Goal: Transaction & Acquisition: Purchase product/service

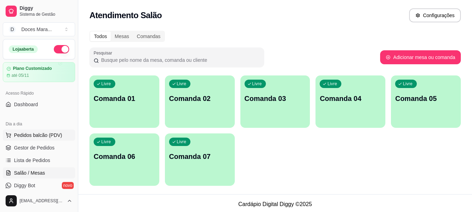
click at [38, 138] on span "Pedidos balcão (PDV)" at bounding box center [38, 135] width 48 height 7
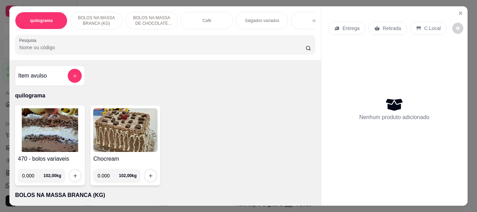
click at [34, 142] on img at bounding box center [50, 130] width 64 height 44
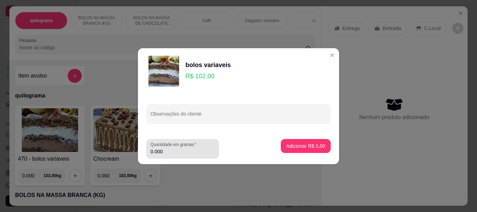
click at [170, 153] on input "0.000" at bounding box center [183, 151] width 64 height 7
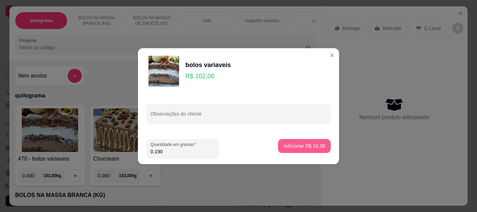
type input "0.190"
click at [298, 150] on button "Adicionar R$ 19,38" at bounding box center [304, 146] width 51 height 14
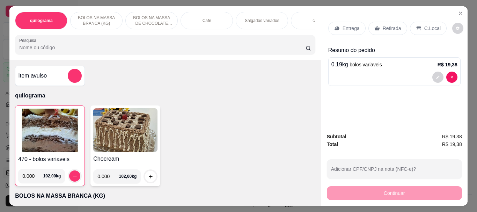
click at [57, 128] on img at bounding box center [50, 131] width 64 height 44
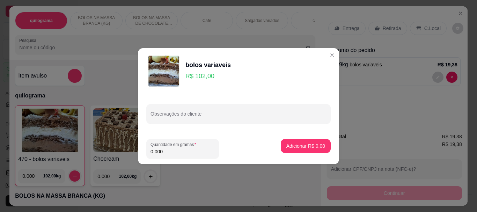
click at [166, 151] on input "0.000" at bounding box center [183, 151] width 64 height 7
type input "0.150"
click at [301, 148] on p "Adicionar R$ 15,30" at bounding box center [304, 146] width 41 height 7
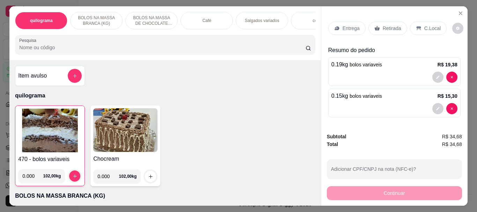
click at [384, 25] on p "Retirada" at bounding box center [392, 28] width 19 height 7
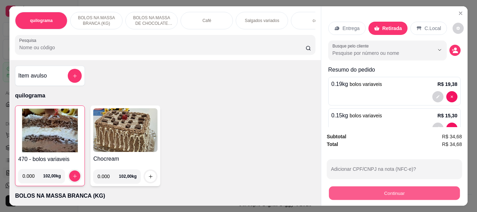
click at [401, 189] on button "Continuar" at bounding box center [394, 193] width 131 height 14
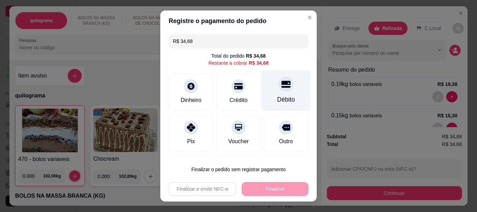
click at [279, 102] on div "Débito" at bounding box center [286, 99] width 18 height 9
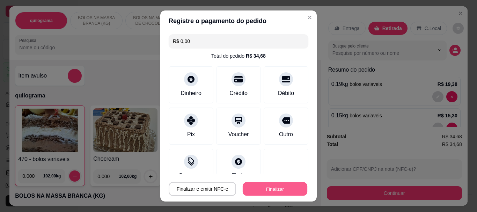
click at [265, 188] on button "Finalizar" at bounding box center [275, 189] width 65 height 14
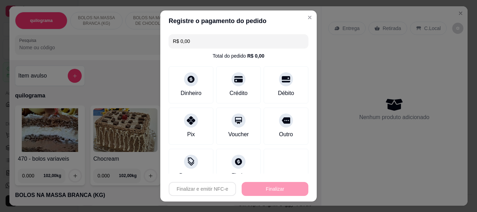
type input "-R$ 34,68"
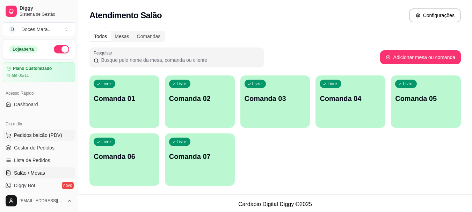
click at [35, 133] on span "Pedidos balcão (PDV)" at bounding box center [38, 135] width 48 height 7
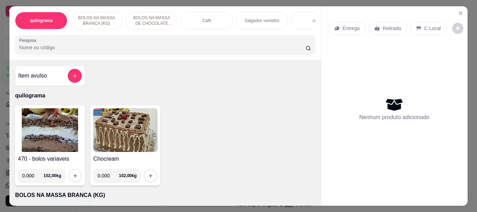
click at [24, 51] on input "Pesquisa" at bounding box center [162, 47] width 286 height 7
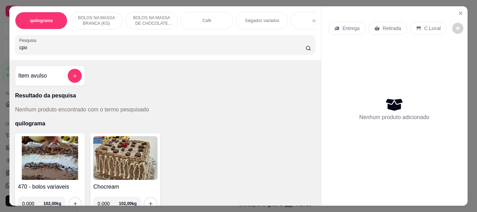
click at [19, 49] on input "cpo" at bounding box center [162, 47] width 286 height 7
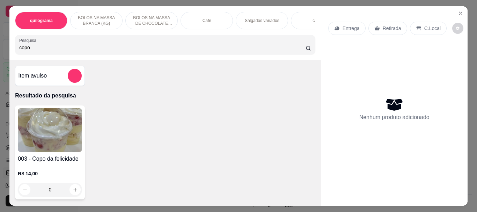
type input "copo"
click at [58, 132] on img at bounding box center [50, 130] width 64 height 44
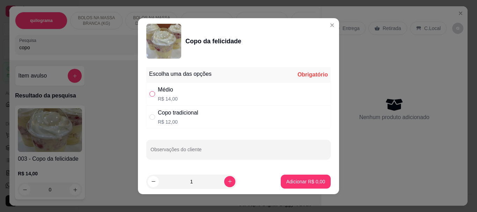
click at [151, 94] on input "" at bounding box center [153, 94] width 6 height 6
radio input "true"
click at [279, 177] on button "Adicionar R$ 14,00" at bounding box center [304, 182] width 51 height 14
type input "1"
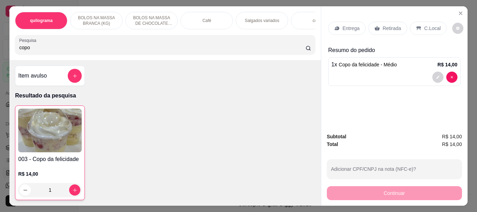
click at [42, 49] on input "copo" at bounding box center [162, 47] width 286 height 7
type input "c"
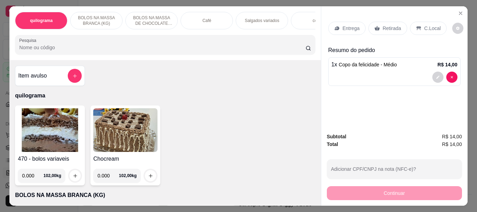
click at [208, 18] on p "Café" at bounding box center [207, 21] width 9 height 6
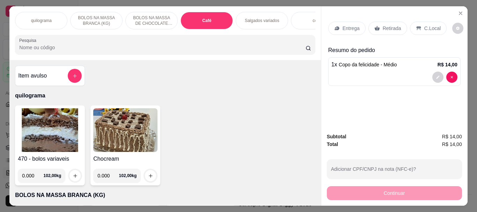
scroll to position [19, 0]
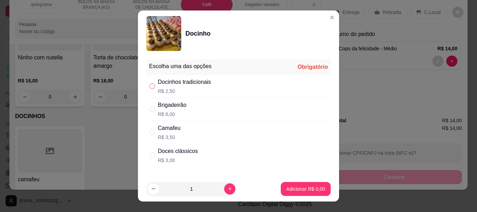
click at [150, 87] on input "" at bounding box center [153, 87] width 6 height 6
radio input "true"
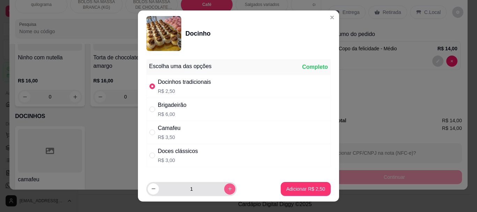
click at [227, 190] on icon "increase-product-quantity" at bounding box center [229, 188] width 5 height 5
type input "2"
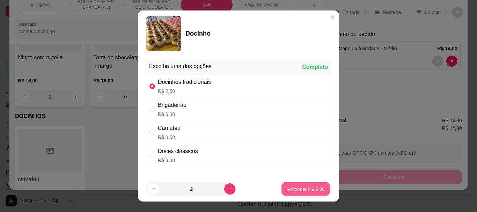
click at [293, 189] on p "Adicionar R$ 5,00" at bounding box center [306, 189] width 38 height 7
type input "2"
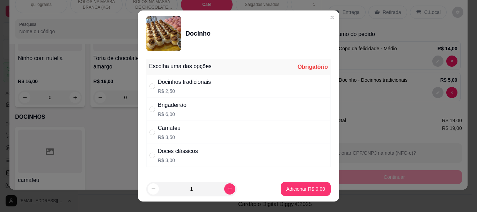
click at [153, 158] on div "" at bounding box center [154, 156] width 8 height 8
radio input "true"
click at [224, 189] on div "1" at bounding box center [192, 189] width 88 height 14
click at [293, 188] on p "Adicionar R$ 3,00" at bounding box center [305, 189] width 39 height 7
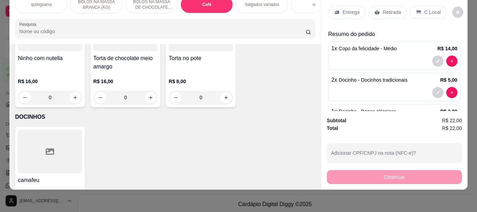
scroll to position [31, 0]
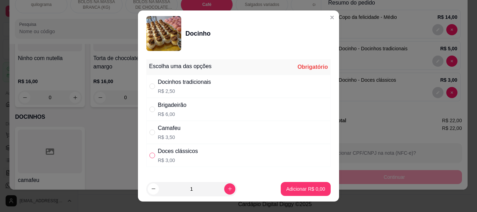
click at [152, 153] on input "" at bounding box center [153, 156] width 6 height 6
radio input "true"
click at [288, 186] on p "Adicionar R$ 3,00" at bounding box center [306, 189] width 38 height 7
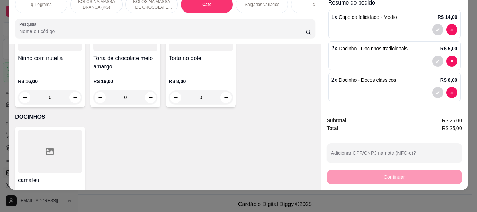
scroll to position [0, 0]
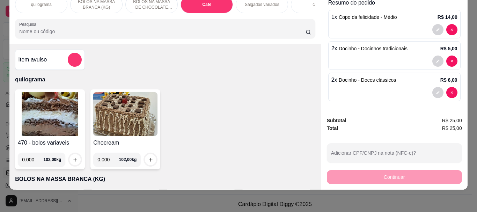
click at [45, 118] on img at bounding box center [50, 114] width 64 height 44
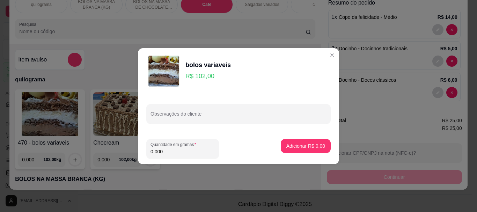
click at [174, 150] on input "0.000" at bounding box center [183, 151] width 64 height 7
type input "0.270"
click at [298, 148] on p "Adicionar R$ 27,54" at bounding box center [305, 146] width 42 height 7
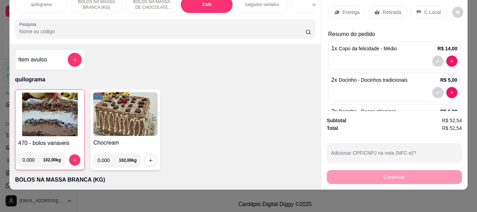
click at [390, 9] on p "Retirada" at bounding box center [392, 12] width 19 height 7
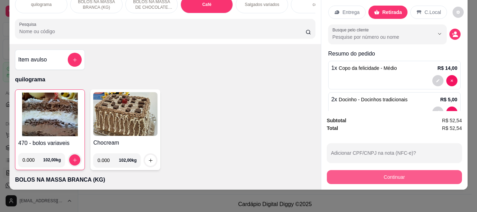
click at [384, 173] on button "Continuar" at bounding box center [394, 177] width 135 height 14
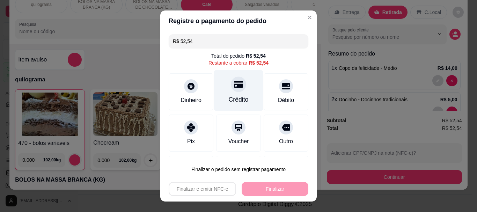
click at [227, 93] on div "Crédito" at bounding box center [238, 90] width 49 height 41
type input "R$ 0,00"
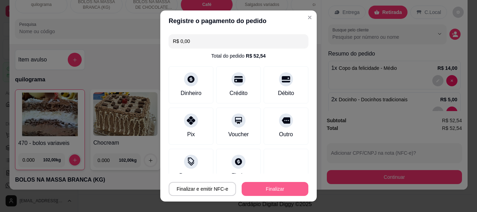
click at [262, 186] on button "Finalizar" at bounding box center [275, 189] width 67 height 14
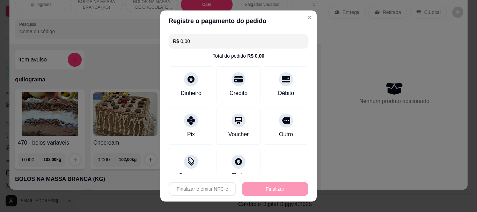
type input "0"
type input "-R$ 52,54"
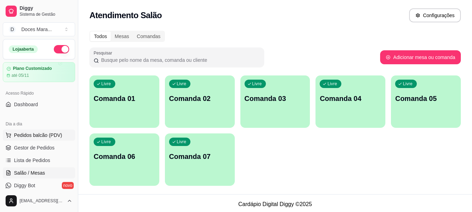
click at [39, 135] on span "Pedidos balcão (PDV)" at bounding box center [38, 135] width 48 height 7
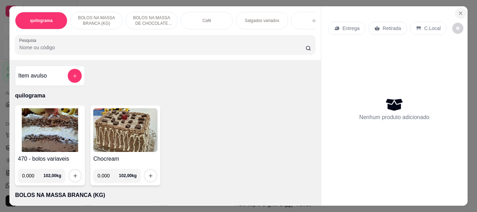
click at [458, 12] on icon "Close" at bounding box center [461, 13] width 6 height 6
click at [459, 11] on icon "Close" at bounding box center [461, 13] width 6 height 6
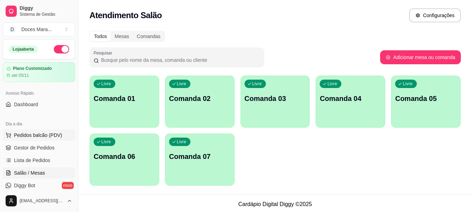
click at [29, 136] on span "Pedidos balcão (PDV)" at bounding box center [38, 135] width 48 height 7
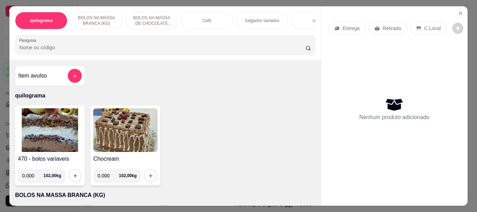
click at [193, 25] on div "Café" at bounding box center [207, 20] width 52 height 17
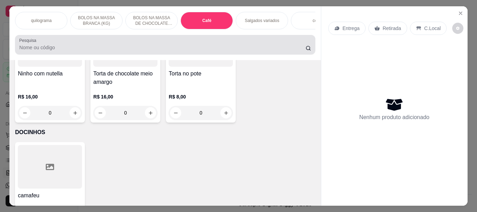
scroll to position [19, 0]
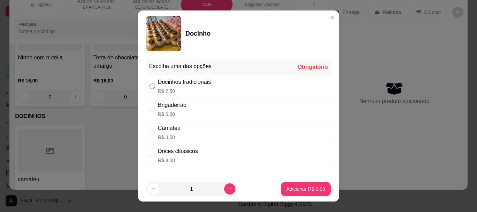
click at [150, 86] on input "" at bounding box center [153, 87] width 6 height 6
radio input "true"
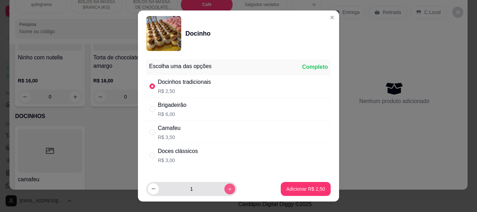
click at [224, 188] on button "increase-product-quantity" at bounding box center [229, 188] width 11 height 11
click at [227, 188] on icon "increase-product-quantity" at bounding box center [229, 188] width 5 height 5
click at [225, 189] on button "increase-product-quantity" at bounding box center [229, 188] width 11 height 11
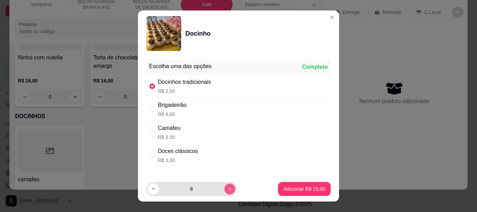
click at [225, 189] on button "increase-product-quantity" at bounding box center [229, 188] width 11 height 11
type input "7"
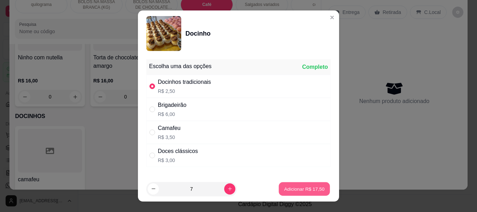
click at [279, 184] on button "Adicionar R$ 17,50" at bounding box center [304, 189] width 51 height 14
type input "7"
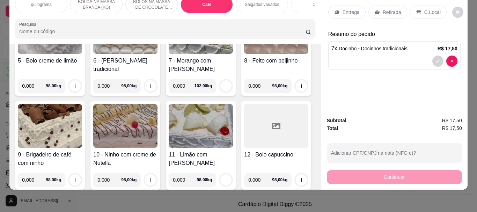
scroll to position [0, 0]
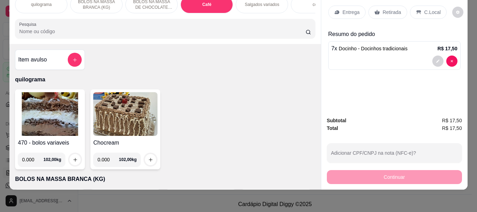
click at [38, 119] on img at bounding box center [50, 114] width 64 height 44
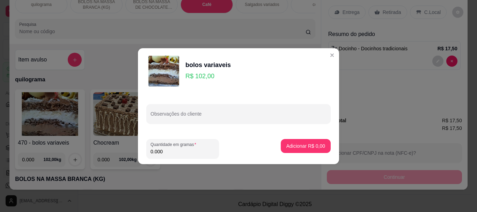
click at [170, 149] on input "0.000" at bounding box center [183, 151] width 64 height 7
type input "0.120"
click at [288, 147] on p "Adicionar R$ 12,24" at bounding box center [304, 146] width 41 height 7
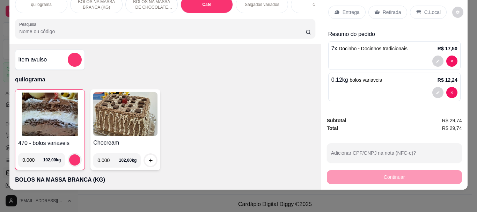
click at [81, 131] on div "470 - bolos variaveis 0.000 102,00 kg" at bounding box center [50, 129] width 70 height 81
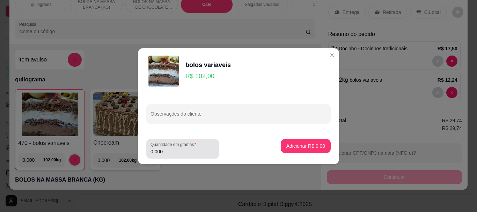
click at [172, 155] on div "0.000" at bounding box center [183, 149] width 64 height 14
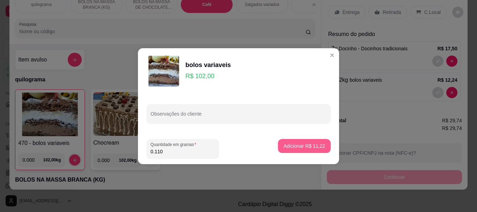
type input "0.110"
click at [284, 144] on p "Adicionar R$ 11,22" at bounding box center [305, 146] width 42 height 7
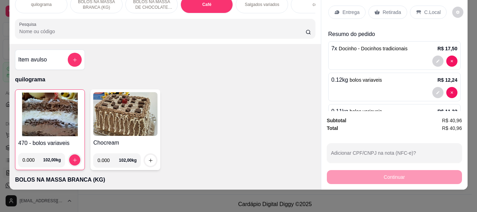
click at [388, 9] on p "Retirada" at bounding box center [392, 12] width 19 height 7
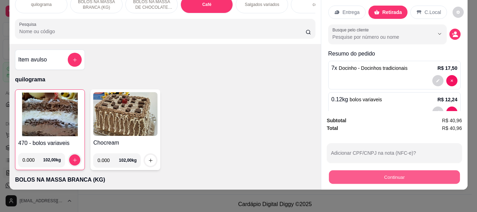
click at [397, 170] on button "Continuar" at bounding box center [394, 177] width 131 height 14
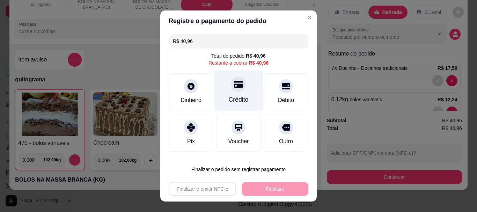
click at [234, 96] on div "Crédito" at bounding box center [239, 99] width 20 height 9
type input "R$ 0,00"
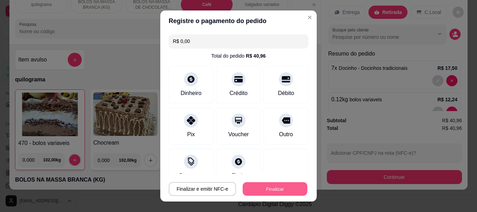
click at [271, 186] on button "Finalizar" at bounding box center [275, 189] width 65 height 14
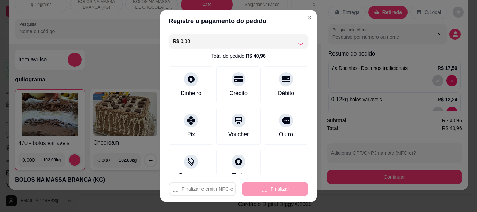
type input "0"
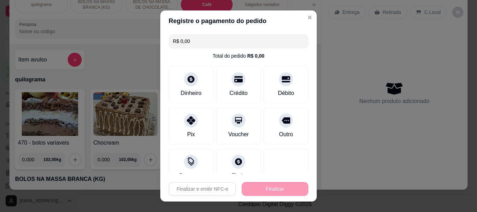
type input "-R$ 40,96"
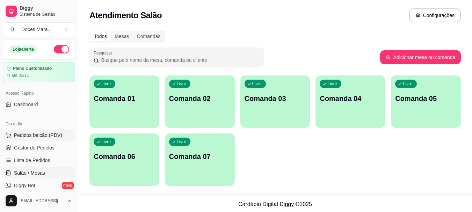
click at [24, 136] on span "Pedidos balcão (PDV)" at bounding box center [38, 135] width 48 height 7
click at [36, 134] on span "Pedidos balcão (PDV)" at bounding box center [38, 135] width 48 height 7
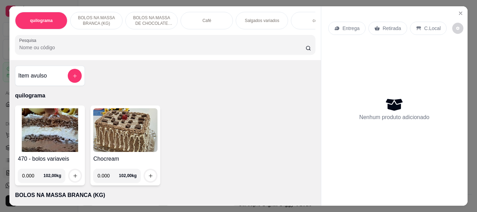
click at [37, 49] on input "Pesquisa" at bounding box center [162, 47] width 286 height 7
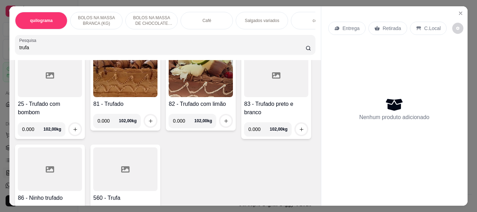
scroll to position [70, 0]
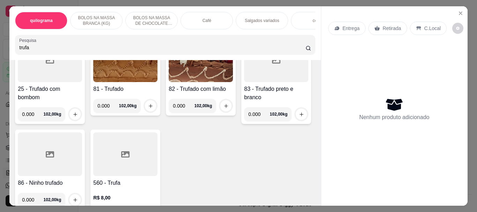
type input "trufa"
click at [130, 154] on icon at bounding box center [125, 154] width 8 height 6
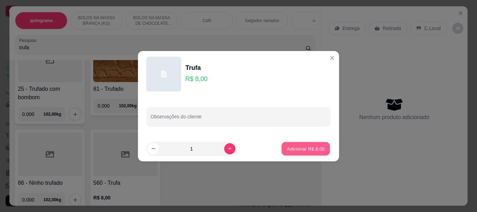
click at [289, 150] on p "Adicionar R$ 8,00" at bounding box center [306, 148] width 38 height 7
type input "1"
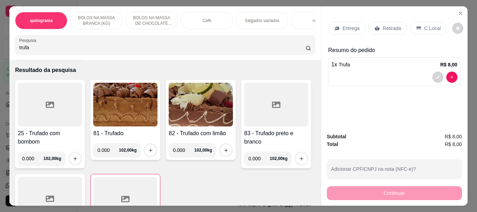
scroll to position [0, 0]
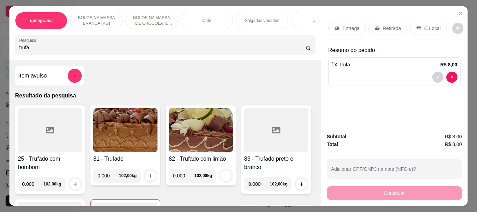
click at [208, 22] on div "Café" at bounding box center [207, 20] width 52 height 17
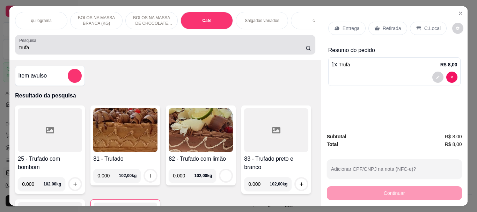
scroll to position [19, 0]
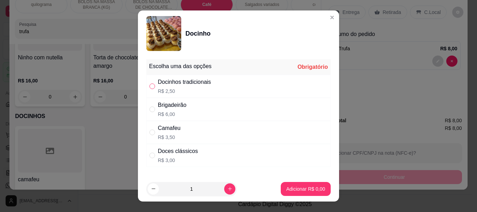
click at [150, 87] on input "" at bounding box center [153, 87] width 6 height 6
radio input "true"
click at [286, 186] on p "Adicionar R$ 2,50" at bounding box center [305, 189] width 39 height 7
type input "1"
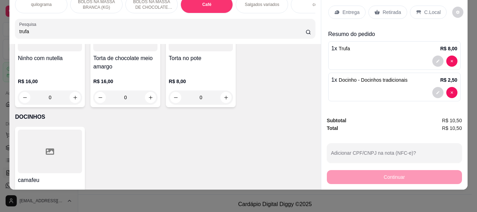
click at [386, 9] on p "Retirada" at bounding box center [392, 12] width 19 height 7
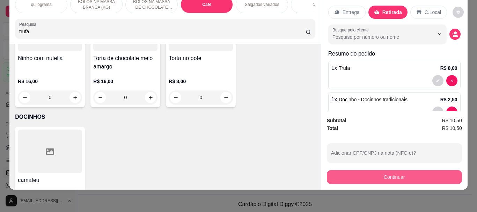
click at [388, 172] on button "Continuar" at bounding box center [394, 177] width 135 height 14
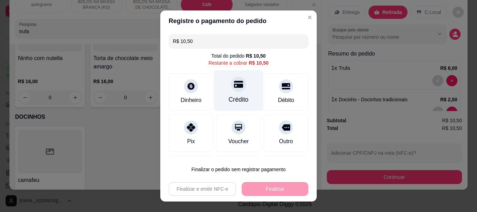
click at [232, 97] on div "Crédito" at bounding box center [239, 99] width 20 height 9
type input "R$ 0,00"
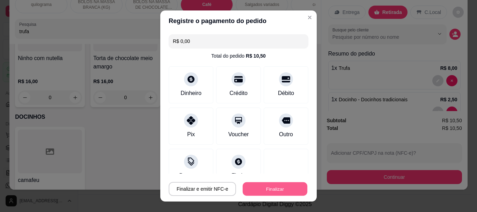
click at [265, 188] on button "Finalizar" at bounding box center [275, 189] width 65 height 14
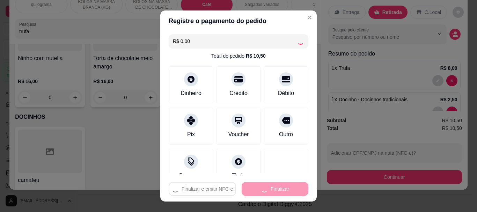
type input "0"
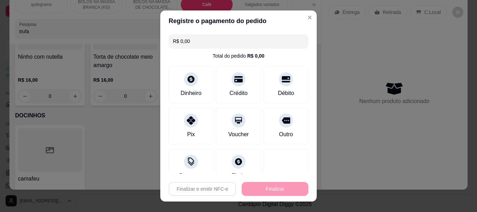
type input "-R$ 10,50"
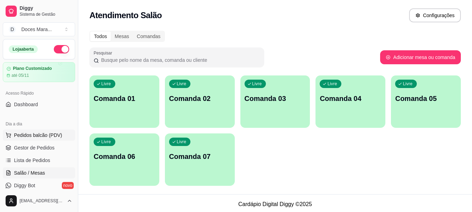
click at [23, 133] on span "Pedidos balcão (PDV)" at bounding box center [38, 135] width 48 height 7
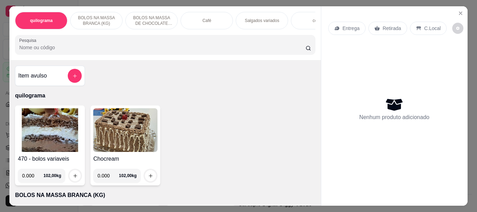
select select "ALL"
select select "0"
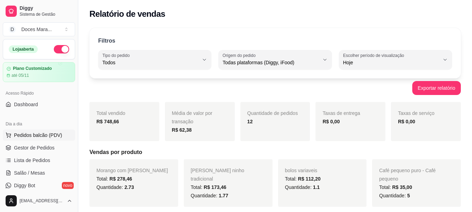
click at [24, 136] on span "Pedidos balcão (PDV)" at bounding box center [38, 135] width 48 height 7
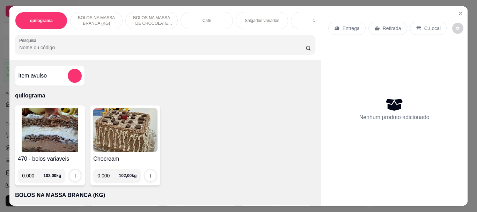
click at [19, 51] on input "Pesquisa" at bounding box center [162, 47] width 286 height 7
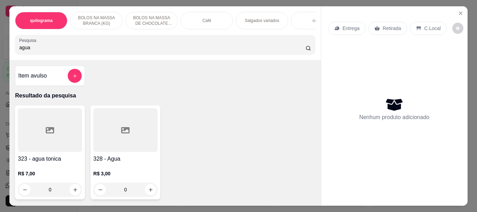
type input "agua"
click at [115, 136] on div at bounding box center [125, 130] width 64 height 44
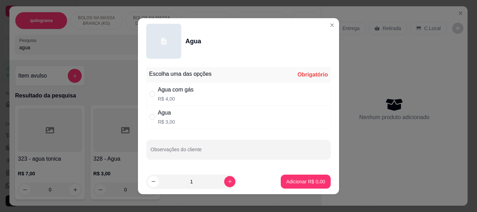
drag, startPoint x: 151, startPoint y: 117, endPoint x: 174, endPoint y: 152, distance: 41.6
click at [153, 123] on div "Agua R$ 3,00" at bounding box center [238, 117] width 184 height 23
radio input "true"
click at [224, 185] on button "increase-product-quantity" at bounding box center [229, 181] width 11 height 11
type input "2"
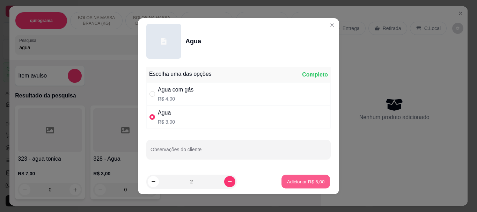
click at [282, 181] on button "Adicionar R$ 6,00" at bounding box center [306, 182] width 49 height 14
type input "2"
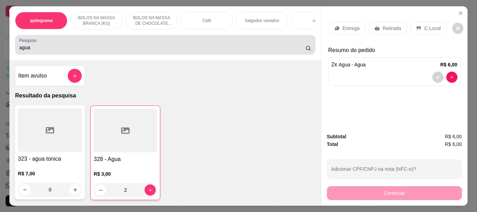
click at [27, 48] on input "agua" at bounding box center [162, 47] width 286 height 7
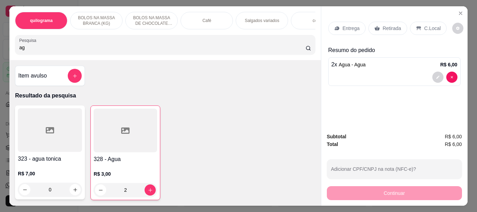
type input "a"
click at [190, 16] on div "Café" at bounding box center [207, 20] width 52 height 17
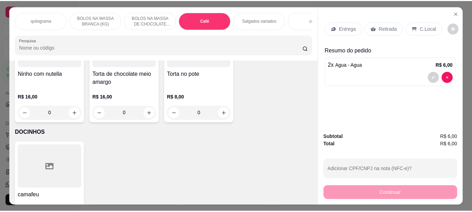
scroll to position [19, 0]
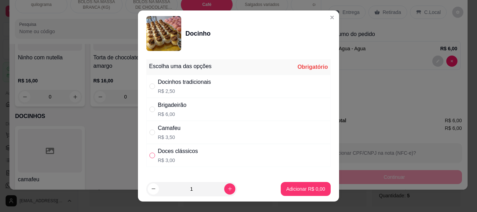
click at [150, 154] on input "" at bounding box center [153, 156] width 6 height 6
radio input "true"
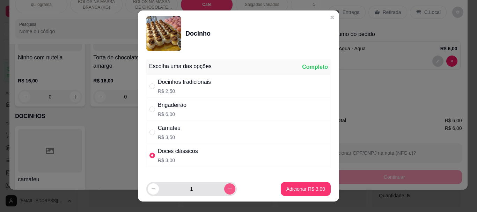
click at [227, 188] on icon "increase-product-quantity" at bounding box center [229, 188] width 5 height 5
type input "2"
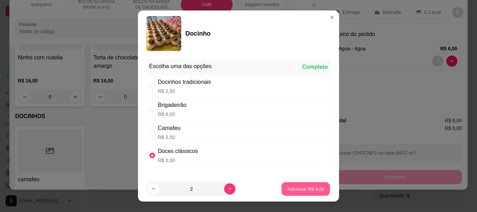
click at [299, 190] on p "Adicionar R$ 6,00" at bounding box center [306, 189] width 38 height 7
type input "2"
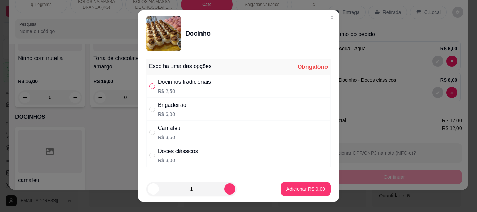
click at [150, 86] on input "" at bounding box center [153, 87] width 6 height 6
radio input "true"
click at [293, 186] on p "Adicionar R$ 2,50" at bounding box center [305, 189] width 39 height 7
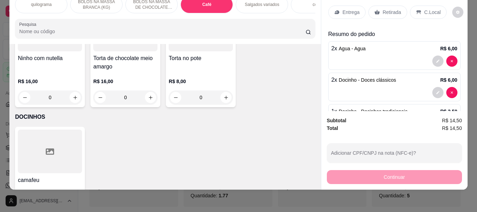
click at [397, 9] on p "Retirada" at bounding box center [392, 12] width 19 height 7
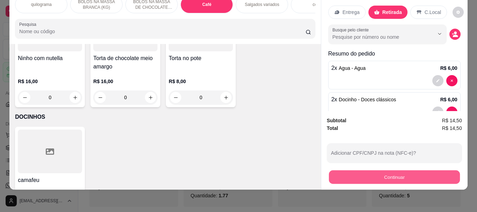
click at [384, 176] on button "Continuar" at bounding box center [394, 177] width 131 height 14
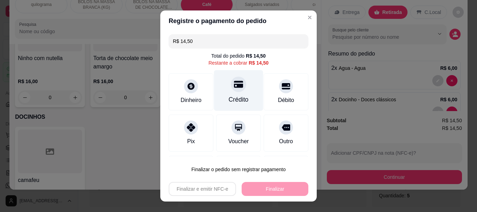
click at [227, 94] on div "Crédito" at bounding box center [238, 90] width 49 height 41
type input "R$ 0,00"
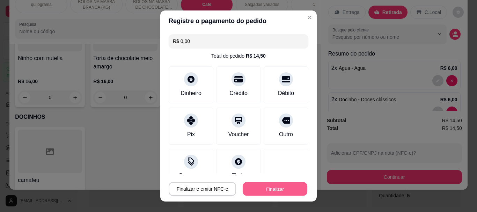
click at [261, 187] on button "Finalizar" at bounding box center [275, 189] width 65 height 14
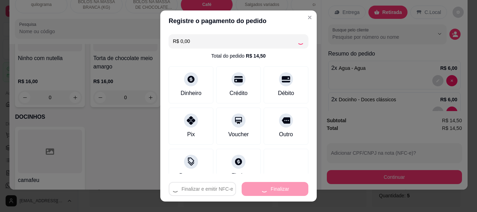
type input "0"
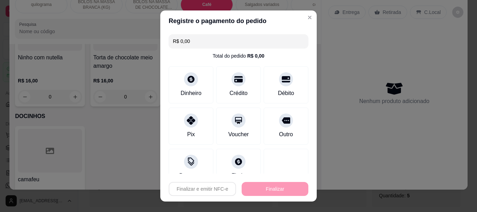
type input "-R$ 14,50"
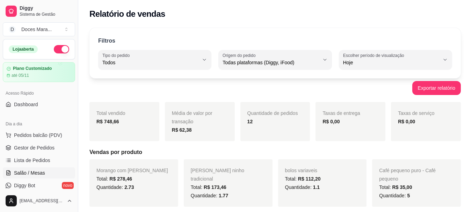
click at [36, 173] on span "Salão / Mesas" at bounding box center [29, 172] width 31 height 7
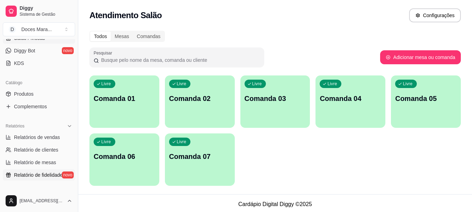
scroll to position [140, 0]
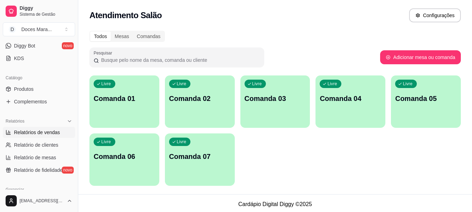
click at [35, 131] on span "Relatórios de vendas" at bounding box center [37, 132] width 46 height 7
select select "ALL"
select select "0"
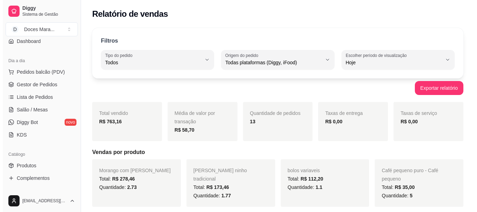
scroll to position [35, 0]
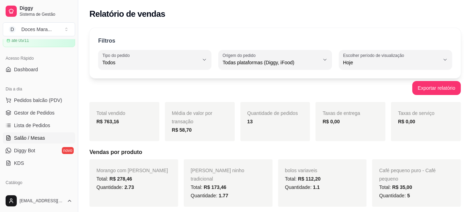
click at [35, 138] on span "Salão / Mesas" at bounding box center [29, 138] width 31 height 7
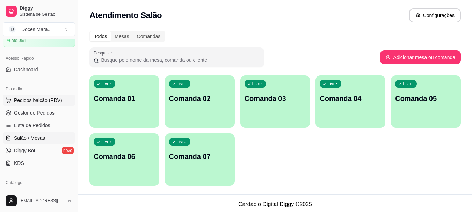
click at [38, 101] on span "Pedidos balcão (PDV)" at bounding box center [38, 100] width 48 height 7
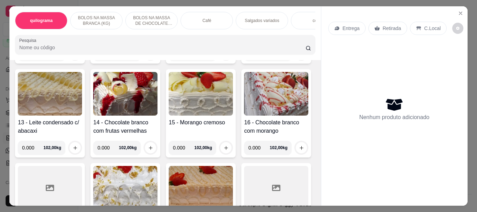
scroll to position [419, 0]
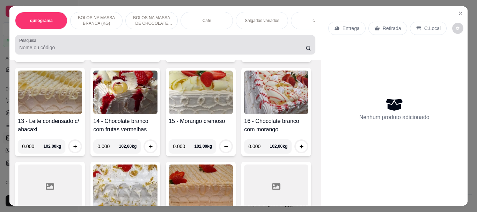
click at [71, 44] on div at bounding box center [165, 45] width 292 height 14
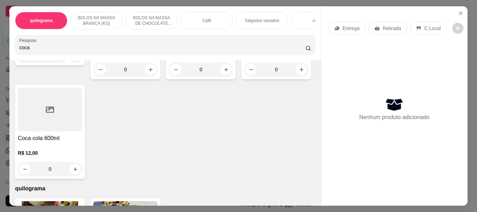
scroll to position [108, 0]
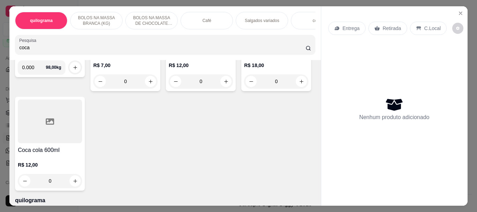
type input "coca"
click at [244, 44] on div at bounding box center [276, 22] width 64 height 44
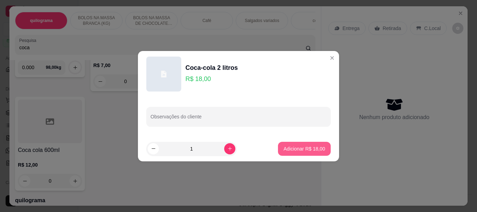
click at [290, 147] on p "Adicionar R$ 18,00" at bounding box center [305, 148] width 42 height 7
type input "1"
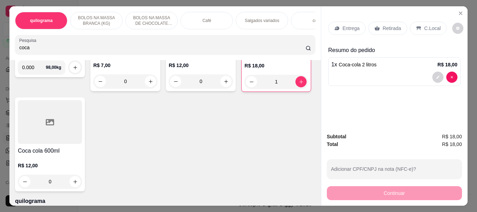
click at [225, 84] on div "0" at bounding box center [201, 81] width 64 height 14
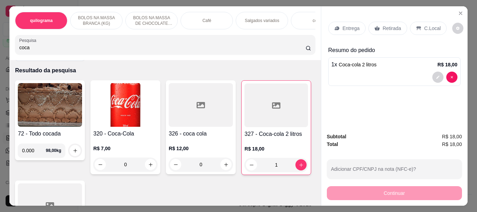
scroll to position [0, 0]
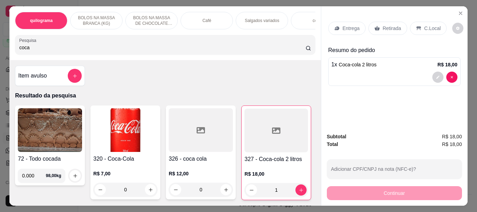
click at [39, 50] on input "coca" at bounding box center [162, 47] width 286 height 7
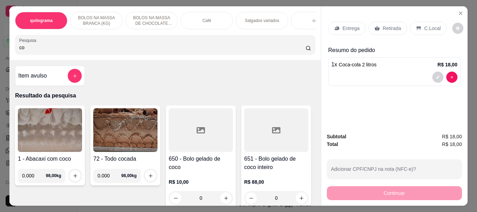
type input "c"
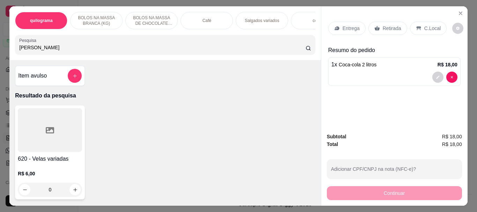
type input "[PERSON_NAME]"
click at [51, 130] on icon at bounding box center [50, 130] width 8 height 6
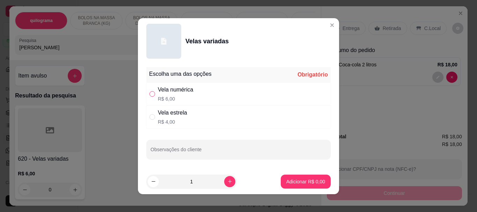
click at [150, 95] on input "" at bounding box center [153, 94] width 6 height 6
radio input "true"
click at [224, 181] on button "increase-product-quantity" at bounding box center [229, 181] width 11 height 11
type input "2"
click at [291, 180] on p "Adicionar R$ 12,00" at bounding box center [304, 181] width 41 height 7
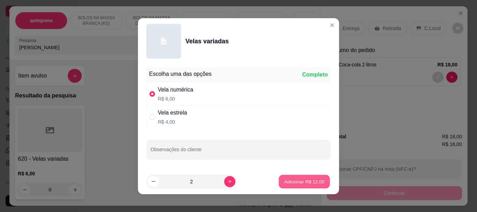
type input "2"
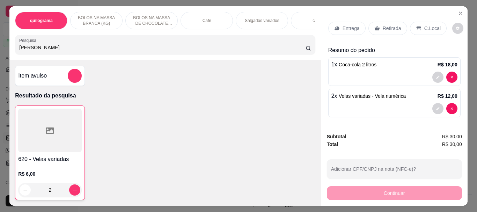
click at [383, 27] on p "Retirada" at bounding box center [392, 28] width 19 height 7
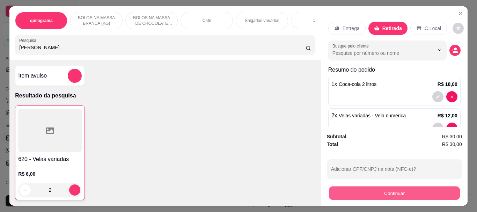
click at [386, 187] on button "Continuar" at bounding box center [394, 193] width 131 height 14
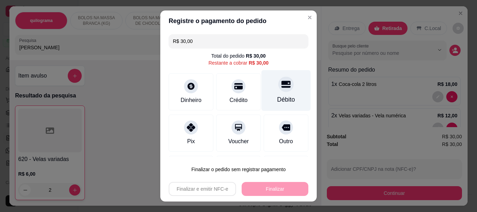
click at [262, 91] on div "Débito" at bounding box center [286, 90] width 49 height 41
type input "R$ 0,00"
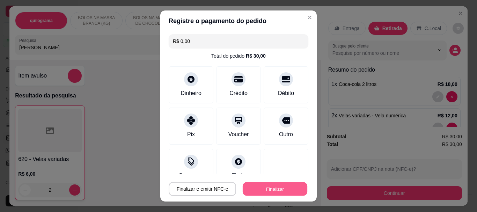
click at [259, 187] on button "Finalizar" at bounding box center [275, 189] width 65 height 14
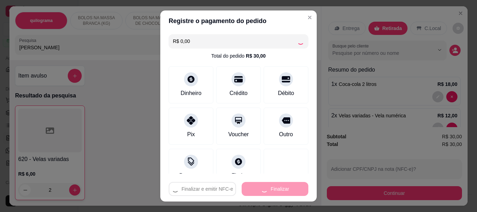
type input "0"
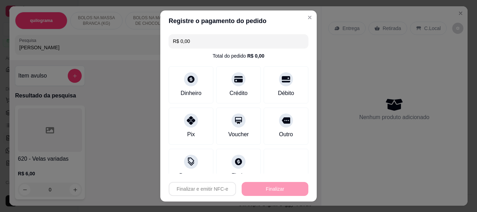
type input "-R$ 30,00"
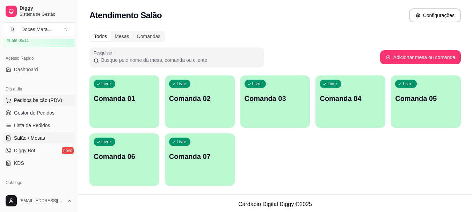
click at [37, 101] on span "Pedidos balcão (PDV)" at bounding box center [38, 100] width 48 height 7
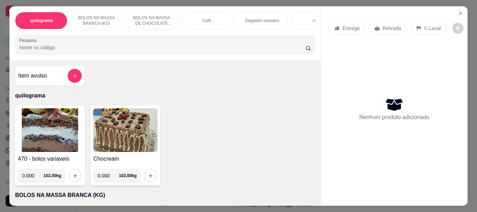
select select "ALL"
select select "0"
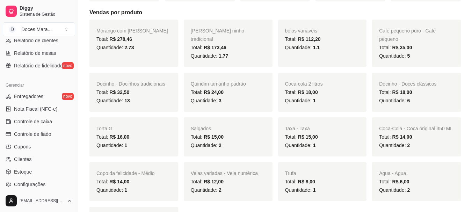
scroll to position [245, 0]
click at [45, 120] on span "Controle de caixa" at bounding box center [33, 121] width 38 height 7
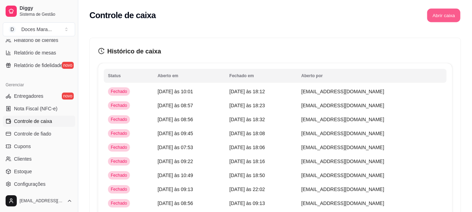
click at [441, 12] on button "Abrir caixa" at bounding box center [443, 16] width 33 height 14
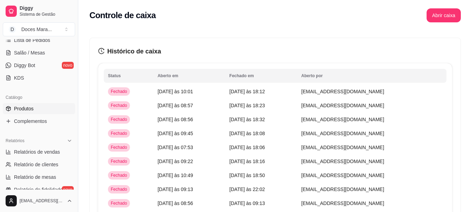
scroll to position [105, 0]
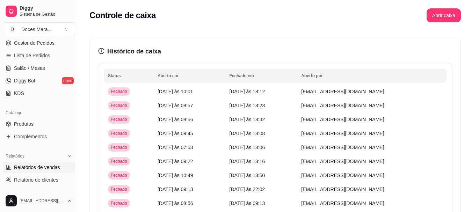
click at [32, 166] on span "Relatórios de vendas" at bounding box center [37, 167] width 46 height 7
select select "ALL"
select select "0"
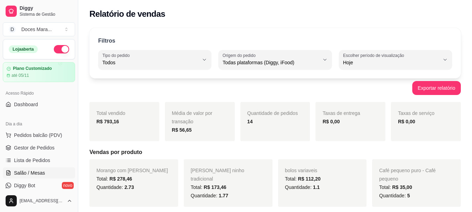
click at [36, 171] on span "Salão / Mesas" at bounding box center [29, 172] width 31 height 7
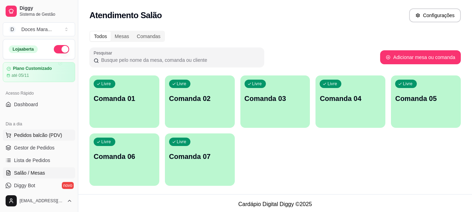
click at [32, 133] on span "Pedidos balcão (PDV)" at bounding box center [38, 135] width 48 height 7
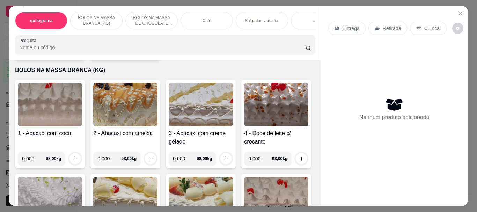
scroll to position [140, 0]
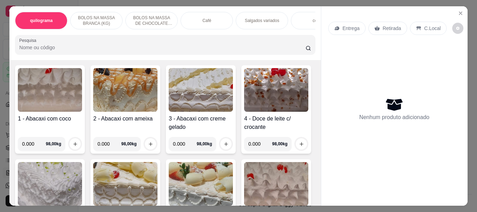
click at [200, 23] on div "Café" at bounding box center [207, 20] width 52 height 17
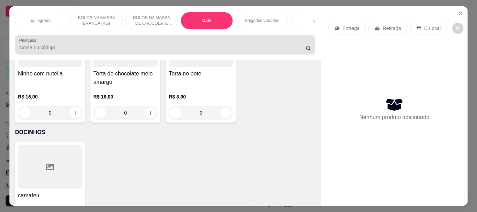
scroll to position [19, 0]
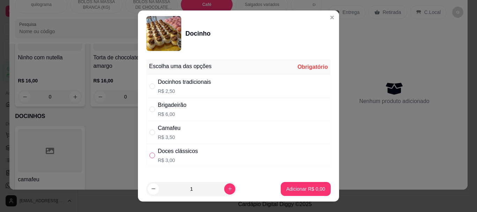
click at [150, 155] on input "" at bounding box center [153, 156] width 6 height 6
radio input "true"
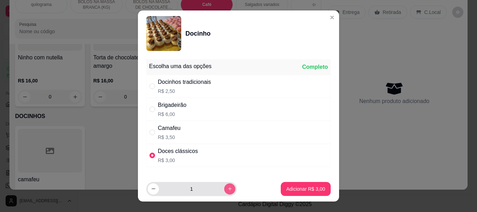
click at [227, 189] on icon "increase-product-quantity" at bounding box center [229, 188] width 5 height 5
click at [228, 189] on icon "increase-product-quantity" at bounding box center [230, 189] width 4 height 4
type input "3"
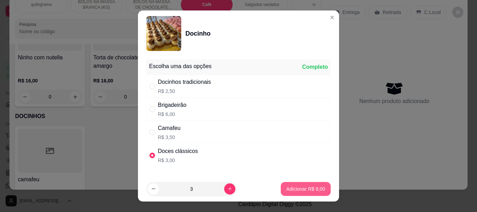
click at [286, 188] on p "Adicionar R$ 9,00" at bounding box center [305, 189] width 39 height 7
type input "3"
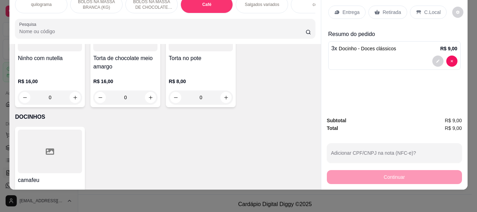
click at [393, 9] on p "Retirada" at bounding box center [392, 12] width 19 height 7
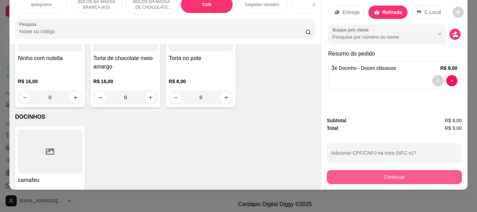
click at [382, 173] on button "Continuar" at bounding box center [394, 177] width 135 height 14
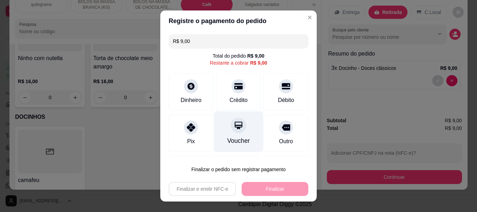
click at [231, 132] on div at bounding box center [238, 125] width 15 height 15
type input "R$ 0,00"
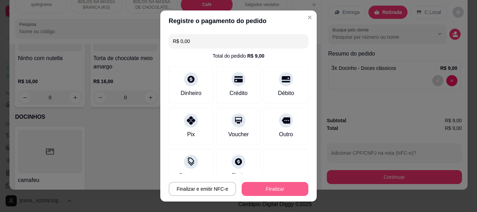
click at [260, 187] on button "Finalizar" at bounding box center [275, 189] width 67 height 14
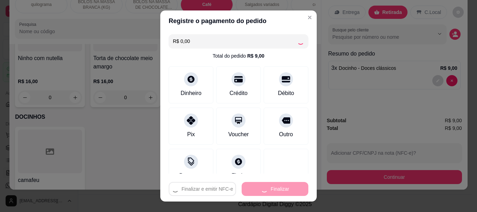
type input "0"
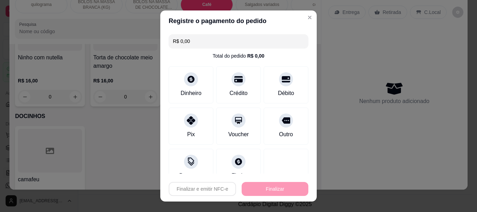
type input "-R$ 9,00"
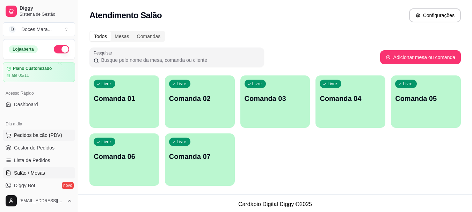
click at [28, 135] on span "Pedidos balcão (PDV)" at bounding box center [38, 135] width 48 height 7
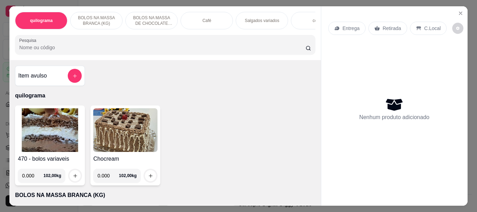
click at [51, 128] on img at bounding box center [50, 130] width 64 height 44
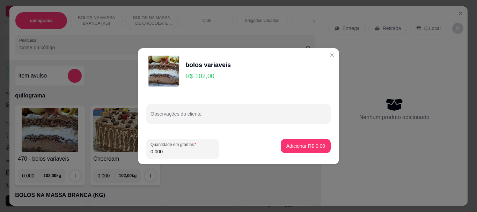
click at [174, 148] on input "0.000" at bounding box center [183, 151] width 64 height 7
type input "0.130"
click at [280, 146] on button "Adicionar R$ 13,26" at bounding box center [304, 146] width 51 height 14
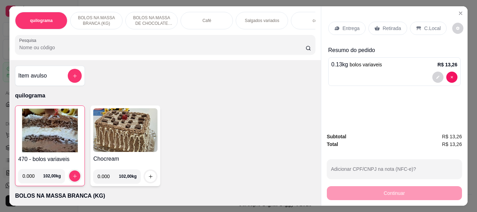
click at [63, 148] on img at bounding box center [50, 131] width 64 height 44
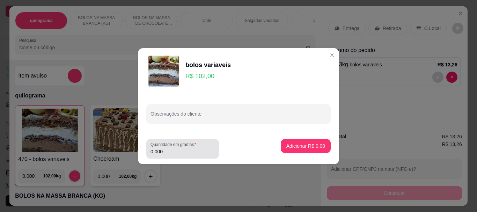
click at [177, 152] on input "0.000" at bounding box center [183, 151] width 64 height 7
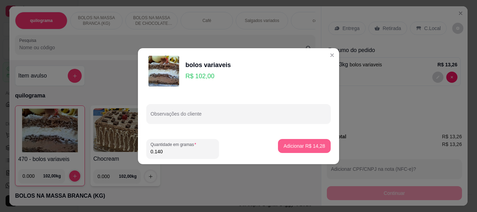
type input "0.140"
click at [299, 150] on button "Adicionar R$ 14,28" at bounding box center [304, 146] width 53 height 14
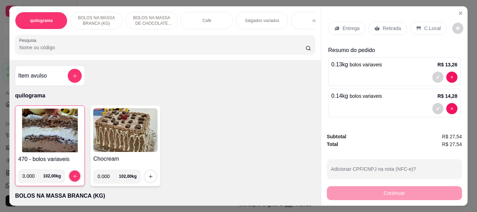
click at [39, 138] on img at bounding box center [50, 131] width 64 height 44
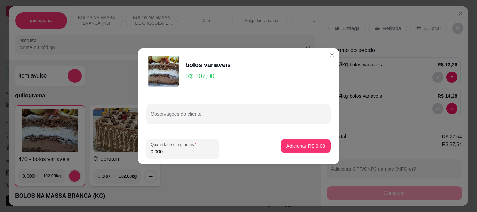
click at [168, 153] on input "0.000" at bounding box center [183, 151] width 64 height 7
type input "0.220"
click at [300, 144] on p "Adicionar R$ 22,44" at bounding box center [304, 146] width 41 height 7
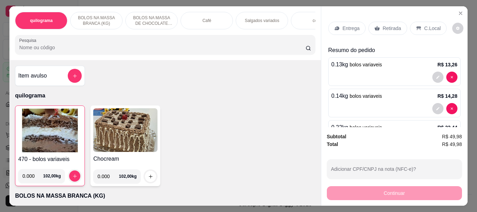
click at [20, 51] on input "Pesquisa" at bounding box center [162, 47] width 286 height 7
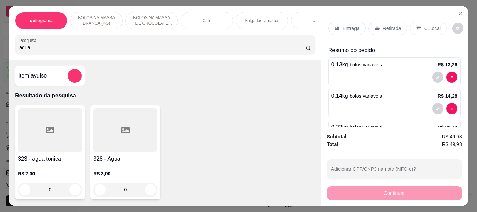
type input "agua"
click at [96, 136] on div at bounding box center [125, 130] width 64 height 44
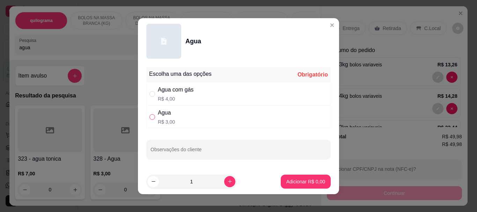
click at [150, 118] on input "" at bounding box center [153, 117] width 6 height 6
radio input "true"
click at [296, 184] on p "Adicionar R$ 3,00" at bounding box center [306, 181] width 38 height 7
type input "1"
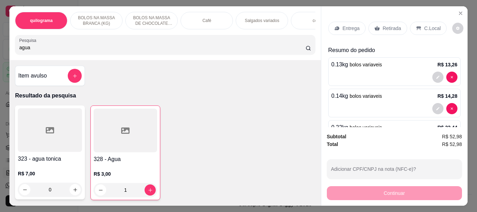
click at [393, 26] on p "Retirada" at bounding box center [392, 28] width 19 height 7
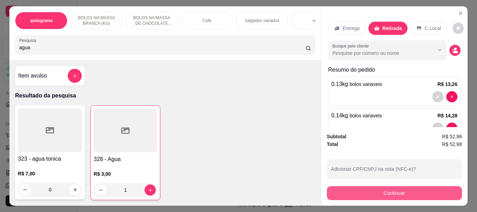
click at [387, 189] on button "Continuar" at bounding box center [394, 193] width 135 height 14
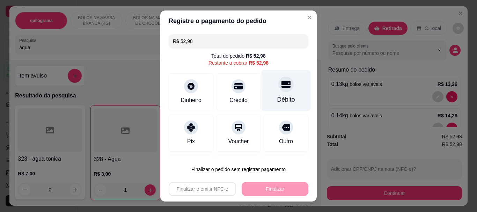
click at [277, 99] on div "Débito" at bounding box center [286, 99] width 18 height 9
type input "R$ 0,00"
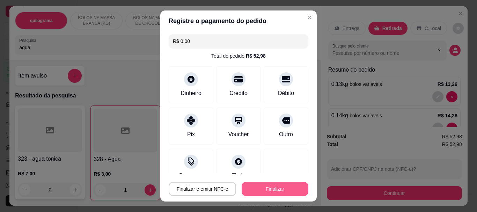
click at [273, 186] on button "Finalizar" at bounding box center [275, 189] width 67 height 14
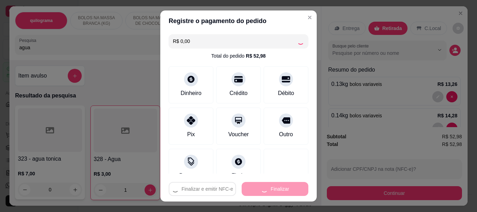
type input "0"
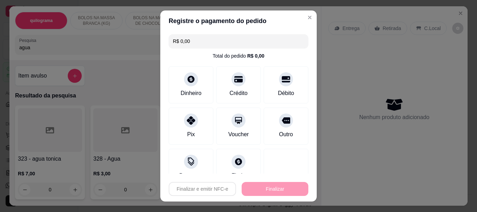
type input "-R$ 52,98"
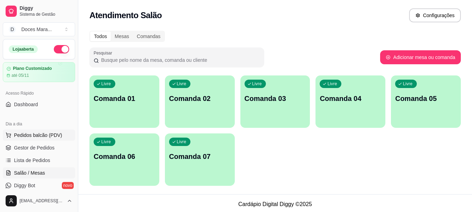
click at [31, 135] on span "Pedidos balcão (PDV)" at bounding box center [38, 135] width 48 height 7
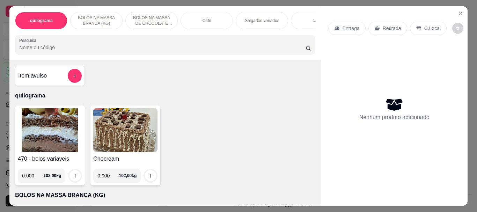
select select "ALL"
select select "0"
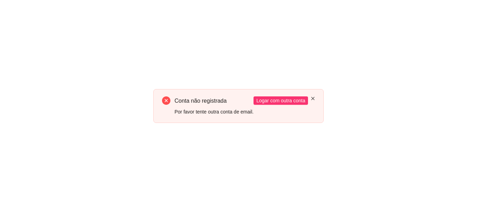
click at [314, 97] on icon "close" at bounding box center [313, 98] width 4 height 4
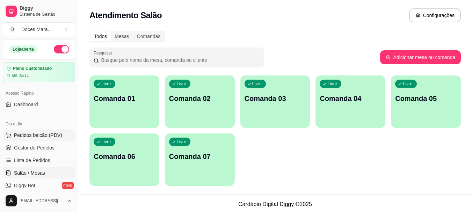
click at [28, 135] on span "Pedidos balcão (PDV)" at bounding box center [38, 135] width 48 height 7
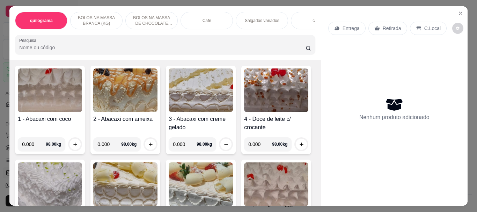
scroll to position [140, 0]
click at [209, 23] on div "Café" at bounding box center [207, 20] width 52 height 17
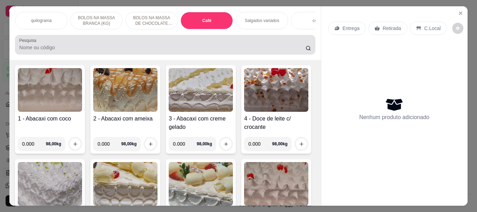
scroll to position [19, 0]
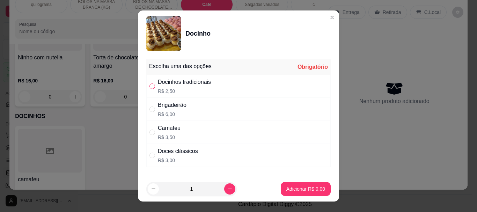
click at [150, 87] on input "" at bounding box center [153, 87] width 6 height 6
radio input "true"
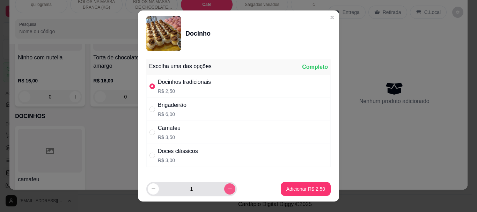
click at [227, 188] on icon "increase-product-quantity" at bounding box center [229, 188] width 5 height 5
type input "5"
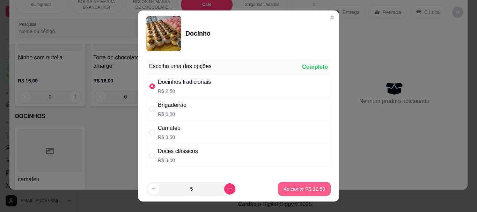
click at [284, 190] on p "Adicionar R$ 12,50" at bounding box center [305, 189] width 42 height 7
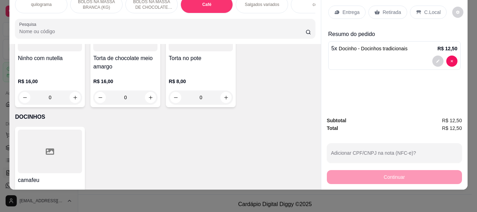
type input "5"
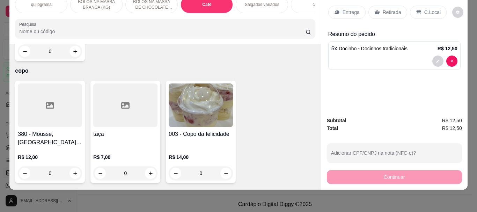
scroll to position [0, 0]
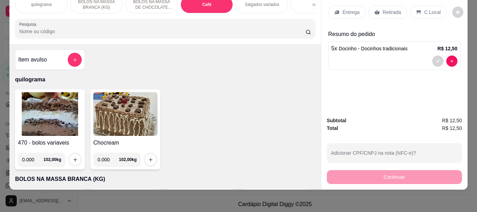
click at [391, 9] on p "Retirada" at bounding box center [392, 12] width 19 height 7
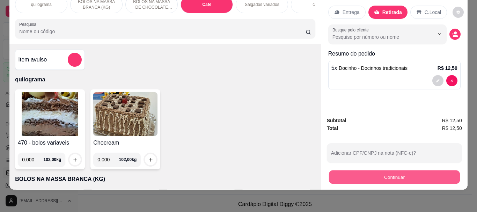
click at [392, 173] on button "Continuar" at bounding box center [394, 177] width 131 height 14
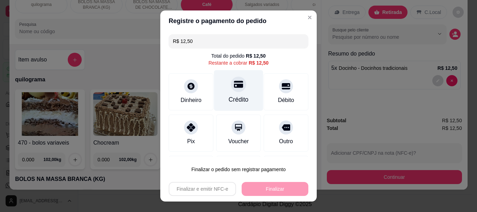
click at [238, 91] on div "Crédito" at bounding box center [238, 90] width 49 height 41
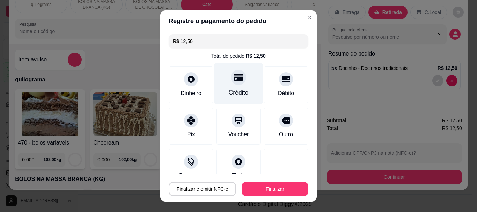
type input "R$ 0,00"
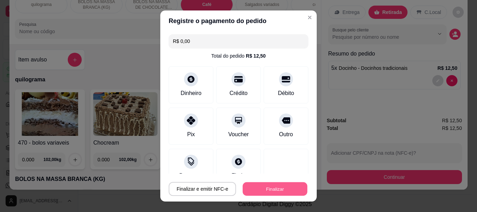
click at [262, 188] on button "Finalizar" at bounding box center [275, 189] width 65 height 14
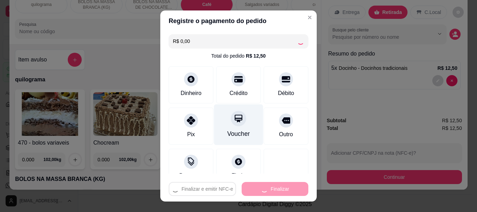
type input "0"
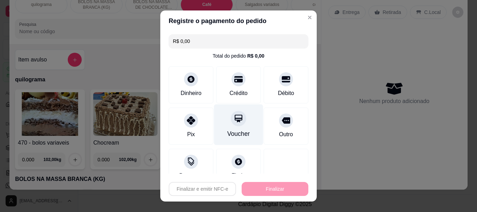
type input "-R$ 12,50"
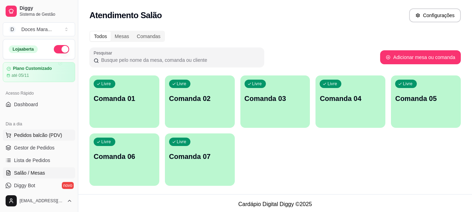
click at [40, 135] on span "Pedidos balcão (PDV)" at bounding box center [38, 135] width 48 height 7
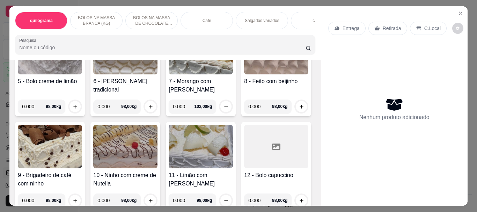
scroll to position [280, 0]
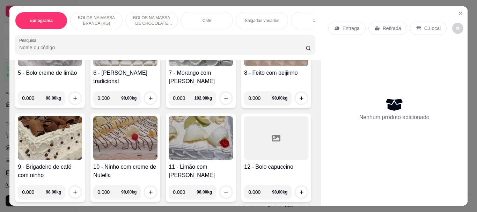
click at [169, 66] on img at bounding box center [201, 44] width 64 height 44
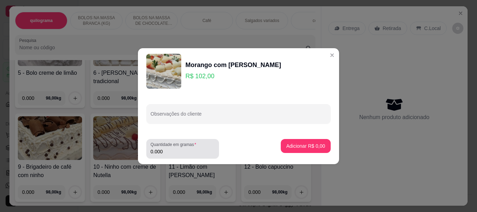
click at [168, 152] on input "0.000" at bounding box center [183, 151] width 64 height 7
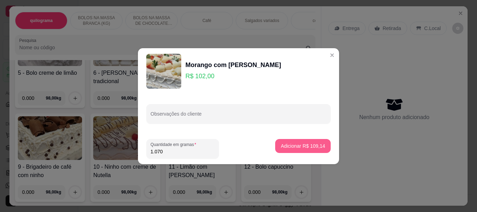
type input "1.070"
click at [316, 148] on p "Adicionar R$ 109,14" at bounding box center [303, 146] width 43 height 7
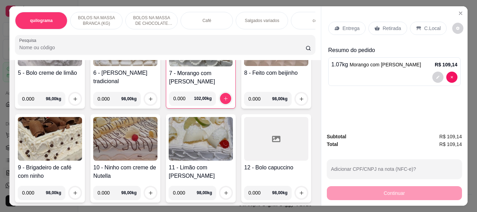
click at [383, 25] on p "Retirada" at bounding box center [392, 28] width 19 height 7
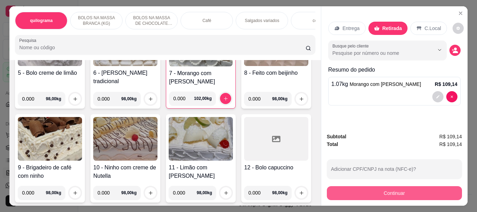
click at [394, 190] on button "Continuar" at bounding box center [394, 193] width 135 height 14
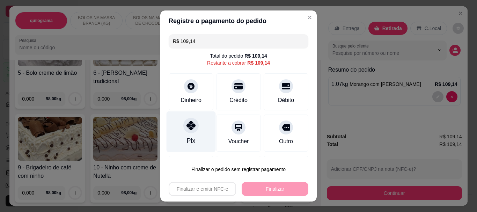
click at [189, 125] on icon at bounding box center [191, 125] width 9 height 9
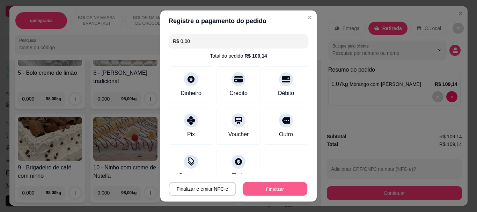
click at [259, 191] on button "Finalizar" at bounding box center [275, 189] width 65 height 14
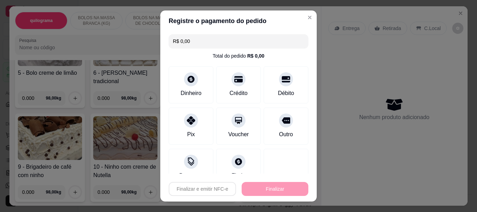
type input "-R$ 109,14"
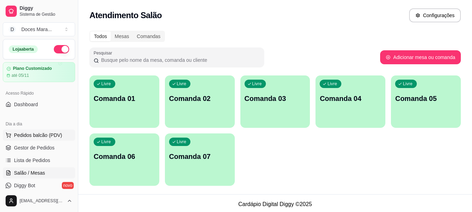
click at [44, 134] on span "Pedidos balcão (PDV)" at bounding box center [38, 135] width 48 height 7
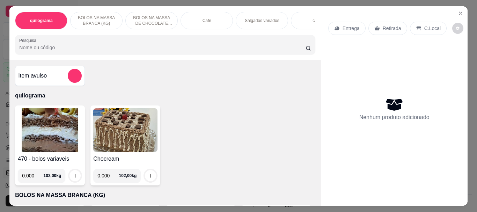
click at [192, 23] on div "Café" at bounding box center [207, 20] width 52 height 17
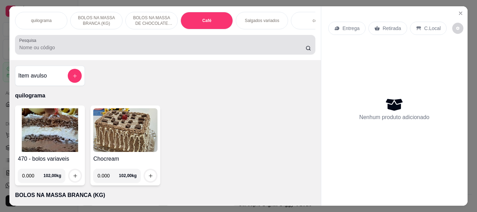
scroll to position [19, 0]
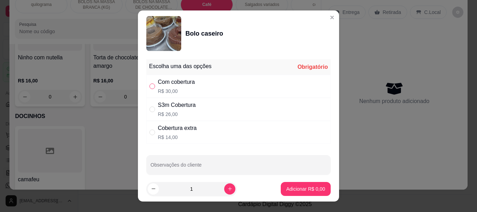
click at [150, 88] on input "" at bounding box center [153, 87] width 6 height 6
radio input "true"
click at [296, 191] on p "Adicionar R$ 30,00" at bounding box center [304, 189] width 41 height 7
type input "1"
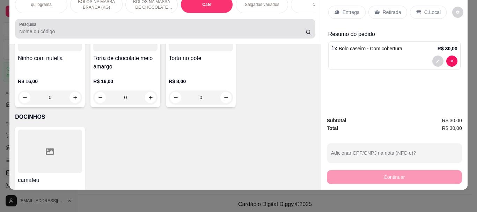
click at [31, 28] on div "Pesquisa" at bounding box center [165, 29] width 300 height 20
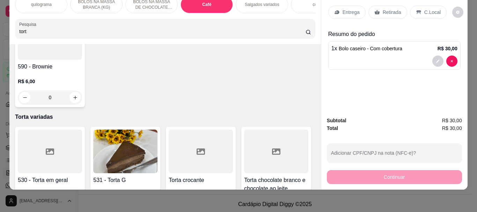
scroll to position [2805, 0]
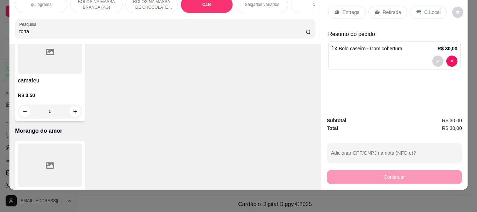
type input "torta"
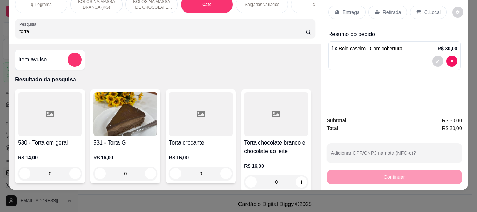
click at [95, 120] on img at bounding box center [125, 114] width 64 height 44
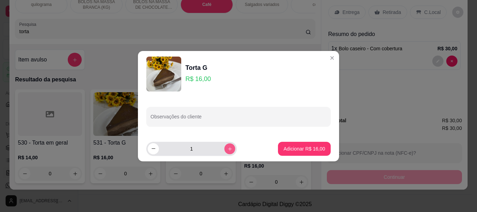
click at [224, 149] on button "increase-product-quantity" at bounding box center [229, 148] width 11 height 11
type input "2"
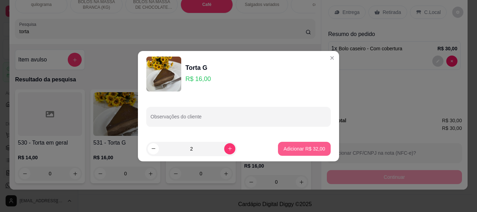
click at [288, 148] on p "Adicionar R$ 32,00" at bounding box center [305, 148] width 42 height 7
type input "2"
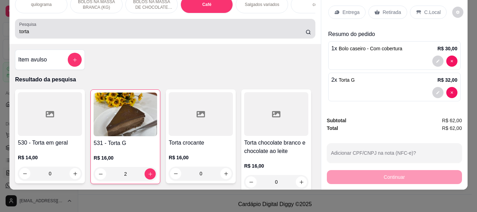
click at [32, 28] on input "torta" at bounding box center [162, 31] width 286 height 7
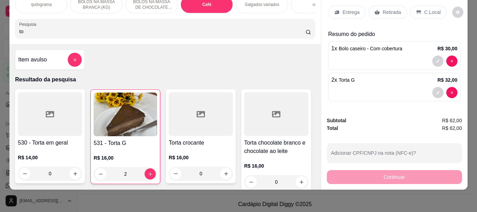
type input "t"
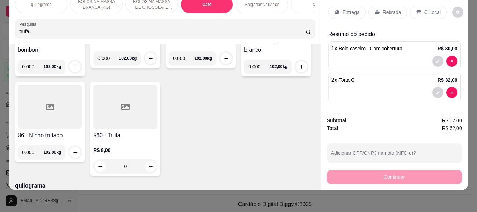
scroll to position [105, 0]
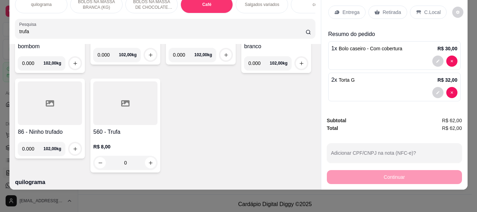
type input "trufa"
click at [160, 128] on div "560 - Trufa R$ 8,00 0" at bounding box center [125, 126] width 70 height 94
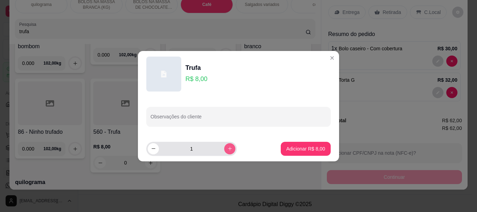
click at [224, 149] on button "increase-product-quantity" at bounding box center [229, 148] width 11 height 11
type input "2"
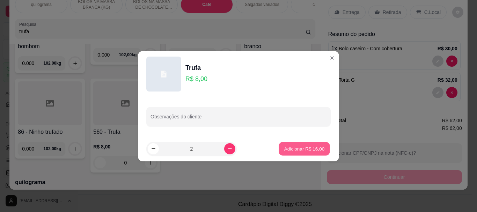
click at [284, 146] on p "Adicionar R$ 16,00" at bounding box center [304, 148] width 41 height 7
type input "2"
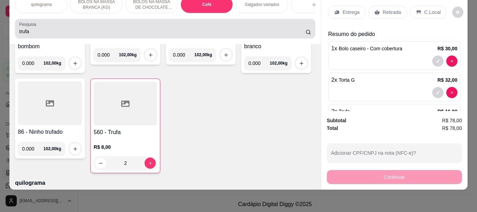
click at [47, 34] on input "trufa" at bounding box center [162, 31] width 286 height 7
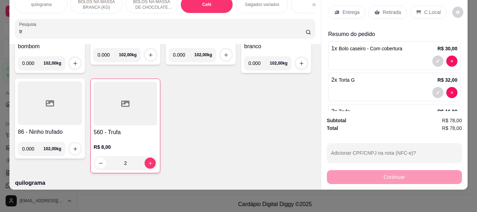
type input "t"
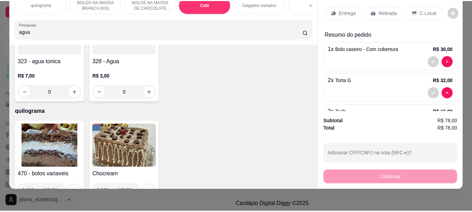
scroll to position [0, 0]
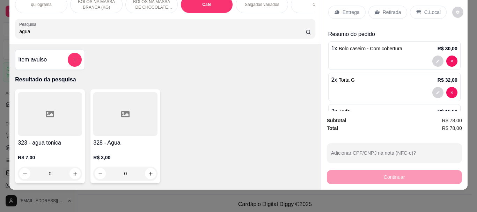
type input "agua"
click at [130, 117] on div at bounding box center [125, 114] width 64 height 44
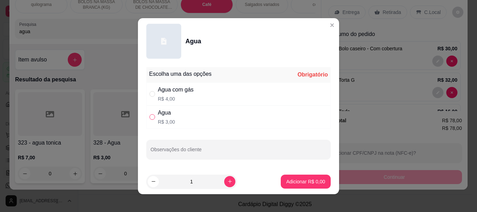
click at [150, 115] on input "" at bounding box center [153, 117] width 6 height 6
radio input "true"
click at [294, 181] on p "Adicionar R$ 3,00" at bounding box center [306, 181] width 38 height 7
type input "1"
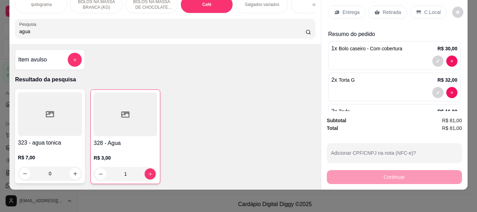
click at [385, 9] on p "Retirada" at bounding box center [392, 12] width 19 height 7
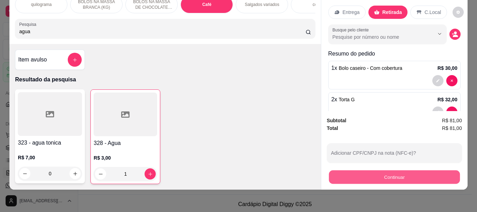
click at [399, 171] on button "Continuar" at bounding box center [394, 177] width 131 height 14
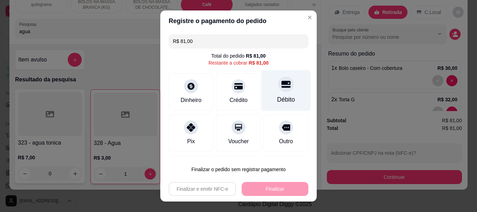
click at [272, 93] on div "Débito" at bounding box center [286, 90] width 49 height 41
type input "R$ 0,00"
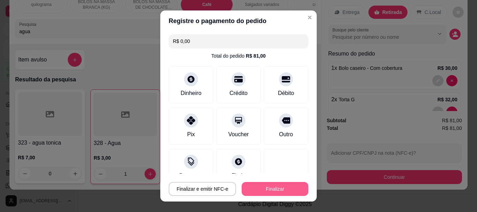
click at [268, 185] on button "Finalizar" at bounding box center [275, 189] width 67 height 14
click at [259, 186] on button "Finalizar" at bounding box center [275, 189] width 67 height 14
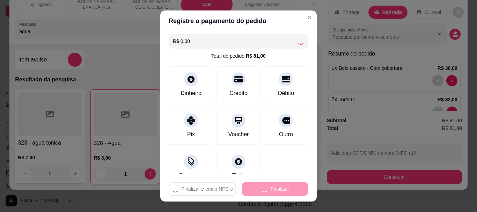
type input "0"
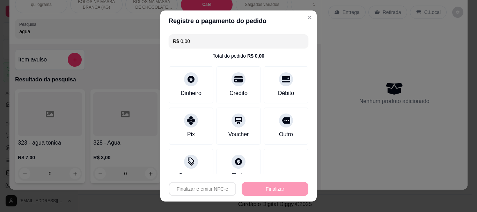
type input "-R$ 81,00"
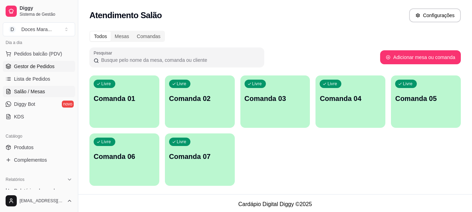
scroll to position [140, 0]
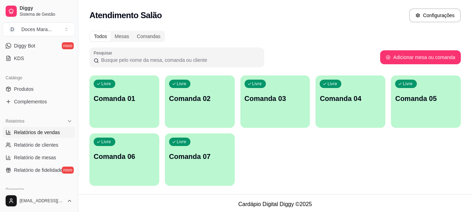
click at [39, 132] on span "Relatórios de vendas" at bounding box center [37, 132] width 46 height 7
select select "ALL"
select select "0"
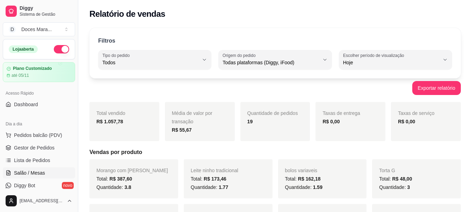
click at [41, 172] on span "Salão / Mesas" at bounding box center [29, 172] width 31 height 7
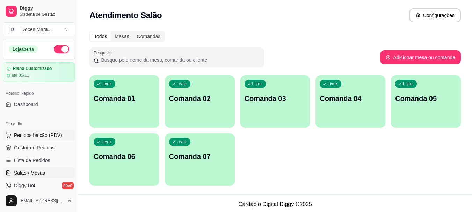
click at [42, 134] on span "Pedidos balcão (PDV)" at bounding box center [38, 135] width 48 height 7
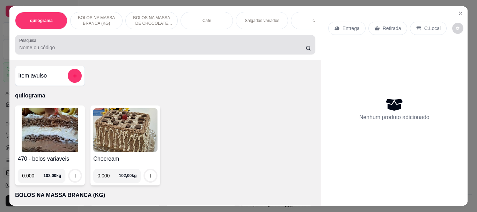
click at [56, 48] on input "Pesquisa" at bounding box center [162, 47] width 286 height 7
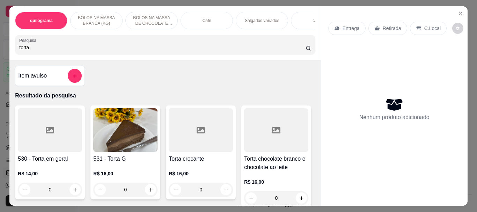
type input "torta"
click at [109, 125] on img at bounding box center [125, 130] width 64 height 44
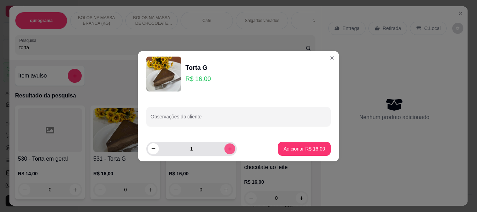
click at [227, 149] on icon "increase-product-quantity" at bounding box center [229, 148] width 5 height 5
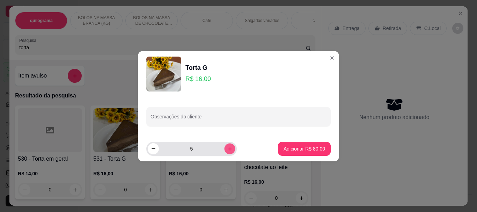
type input "6"
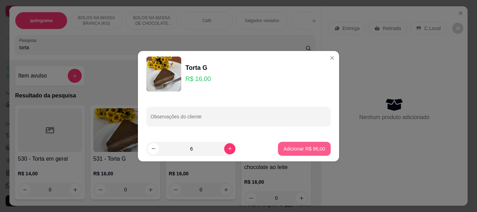
click at [302, 148] on p "Adicionar R$ 96,00" at bounding box center [305, 148] width 42 height 7
type input "6"
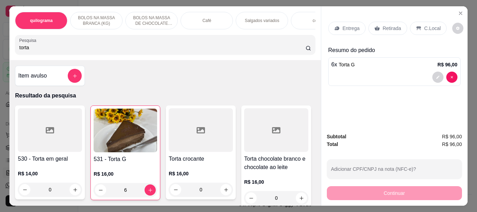
click at [383, 28] on p "Retirada" at bounding box center [392, 28] width 19 height 7
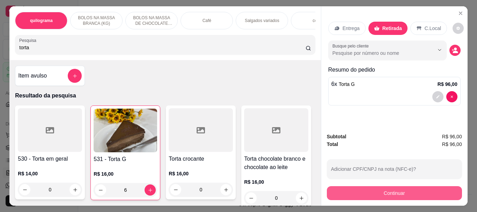
click at [390, 191] on button "Continuar" at bounding box center [394, 193] width 135 height 14
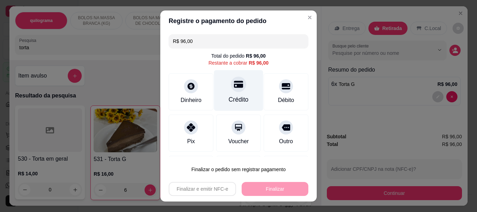
click at [228, 95] on div "Crédito" at bounding box center [238, 90] width 49 height 41
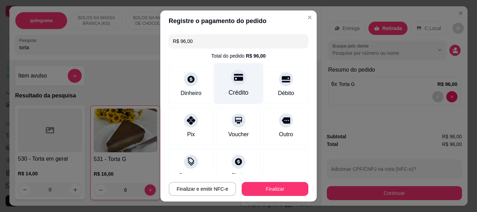
type input "R$ 0,00"
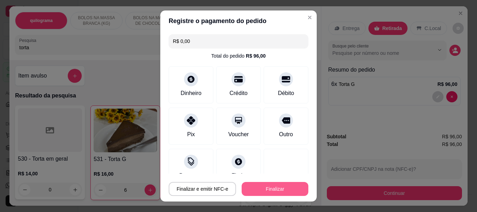
click at [257, 186] on button "Finalizar" at bounding box center [275, 189] width 67 height 14
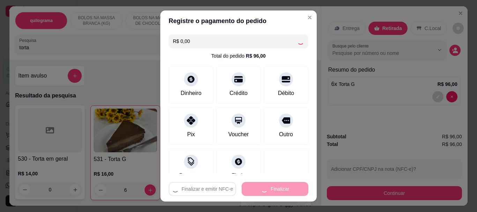
type input "0"
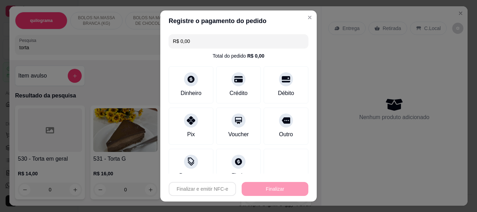
type input "-R$ 96,00"
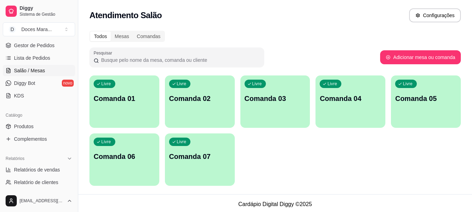
scroll to position [140, 0]
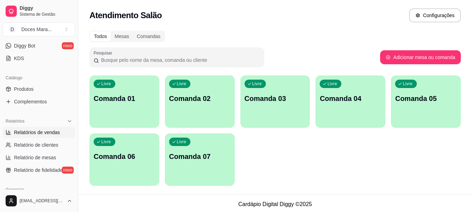
click at [47, 131] on span "Relatórios de vendas" at bounding box center [37, 132] width 46 height 7
select select "ALL"
select select "0"
